Goal: Information Seeking & Learning: Learn about a topic

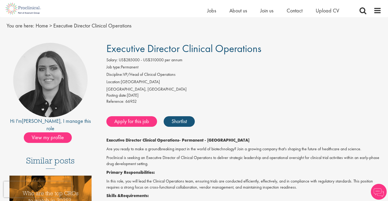
scroll to position [17, 0]
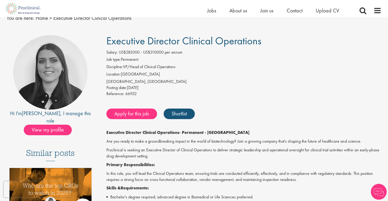
scroll to position [17, 0]
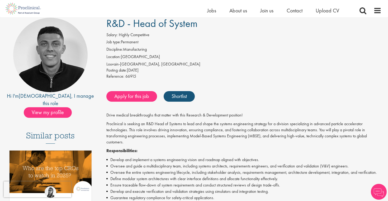
scroll to position [42, 0]
